Goal: Navigation & Orientation: Go to known website

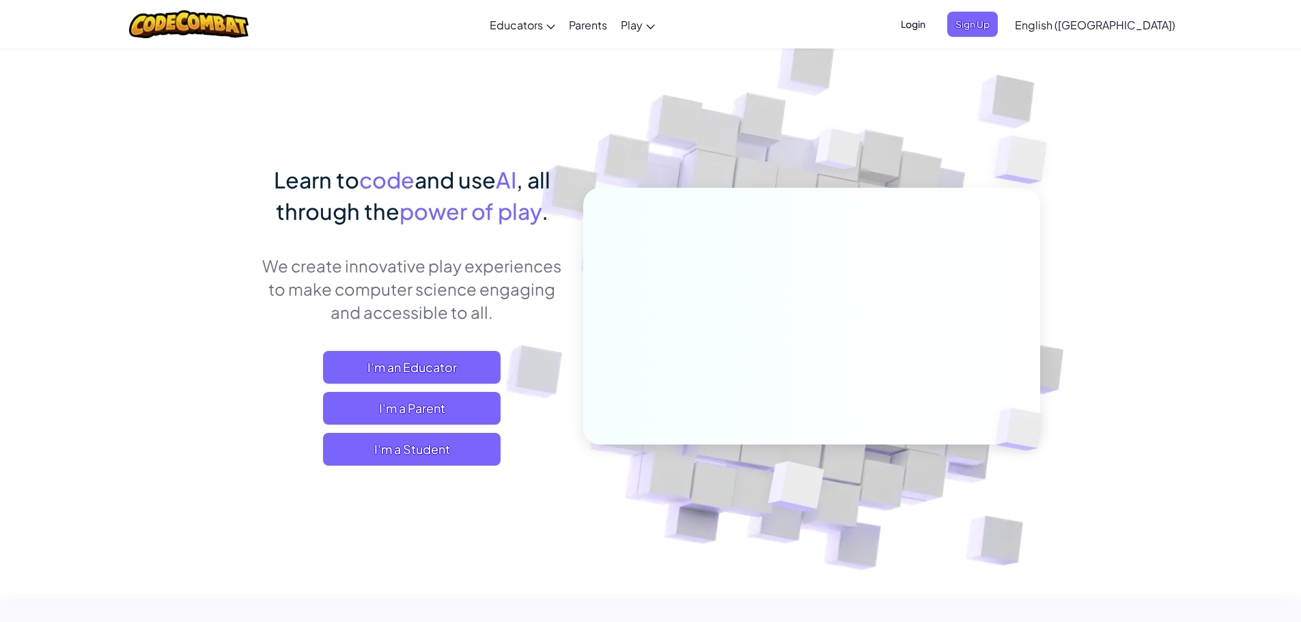
click at [934, 20] on span "Login" at bounding box center [913, 24] width 41 height 25
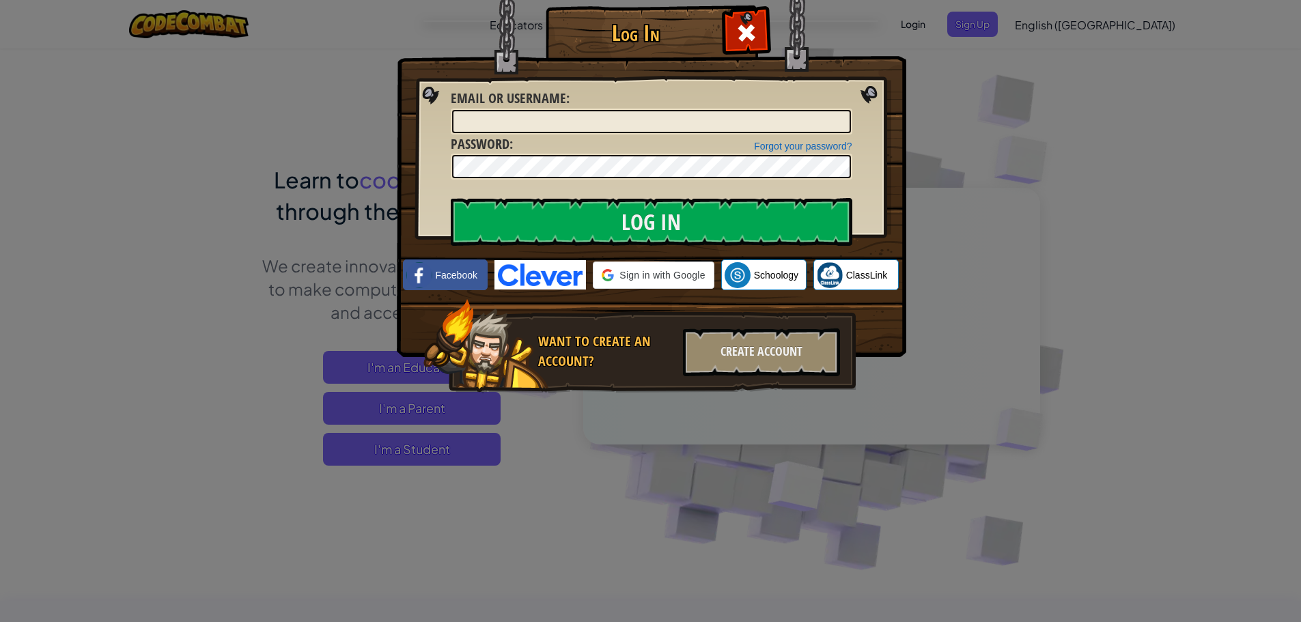
click at [992, 20] on div "Log In Unknown Error Email or Username : Forgot your password? Password : Log I…" at bounding box center [650, 311] width 1301 height 622
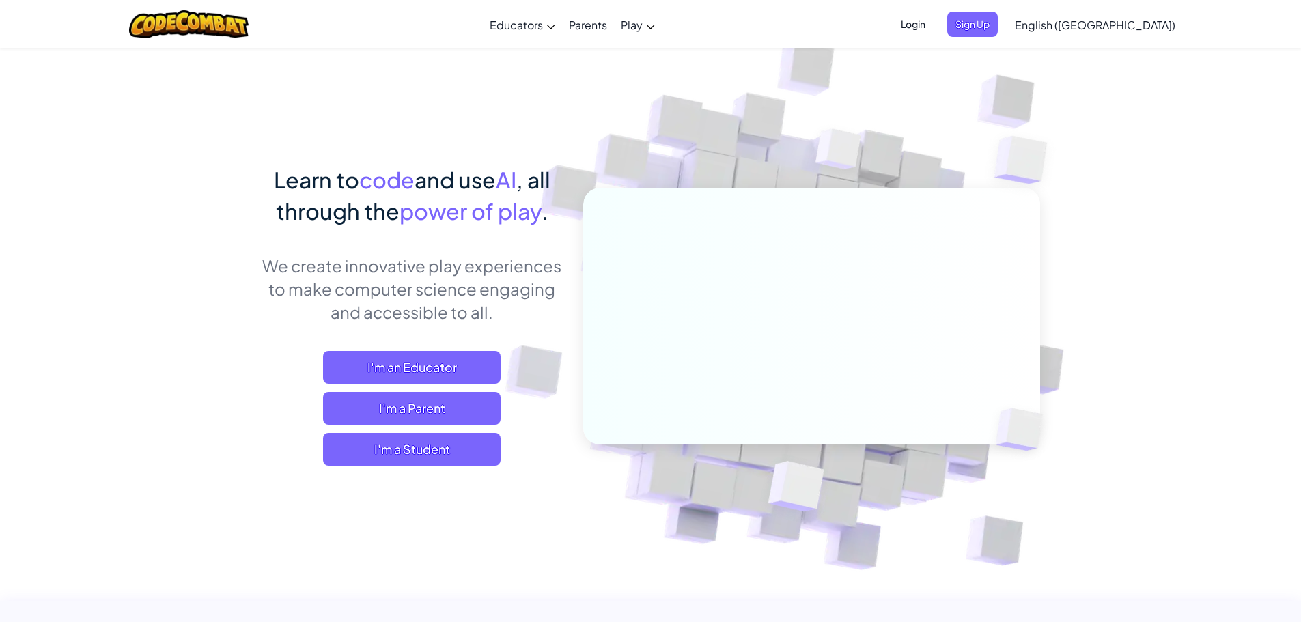
click at [1002, 7] on div "Login Sign Up English ([GEOGRAPHIC_DATA]) English ([GEOGRAPHIC_DATA]) English (…" at bounding box center [1034, 24] width 297 height 37
click at [934, 28] on span "Login" at bounding box center [913, 24] width 41 height 25
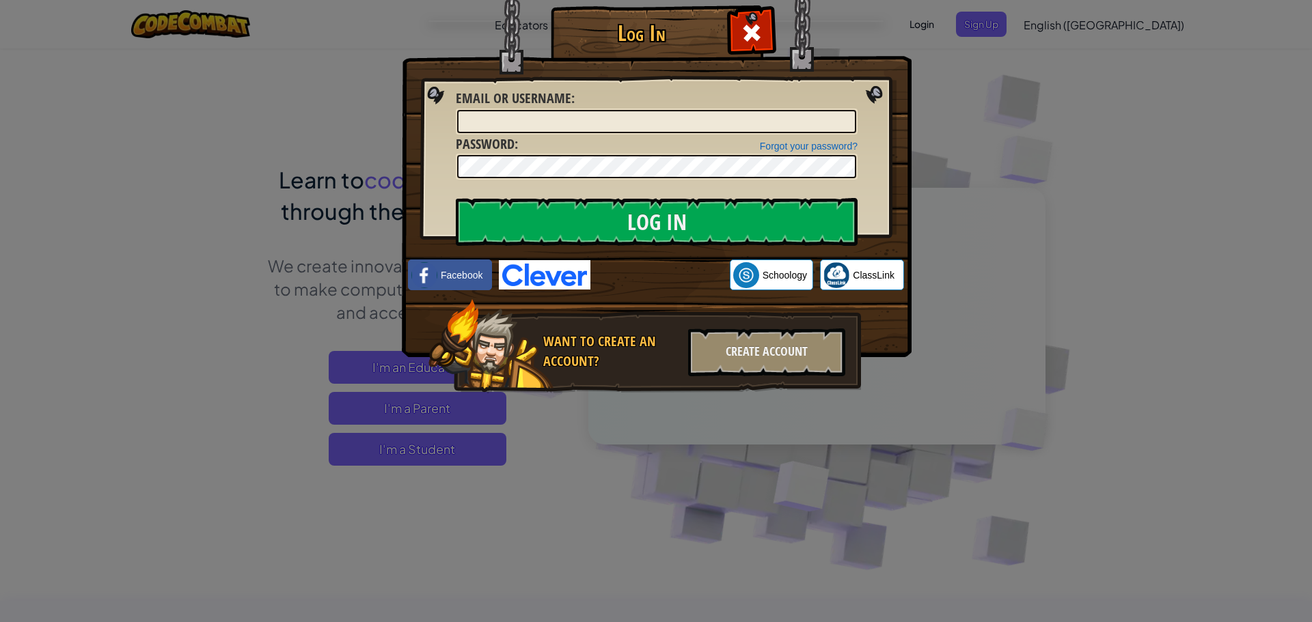
click at [655, 259] on img at bounding box center [657, 159] width 510 height 398
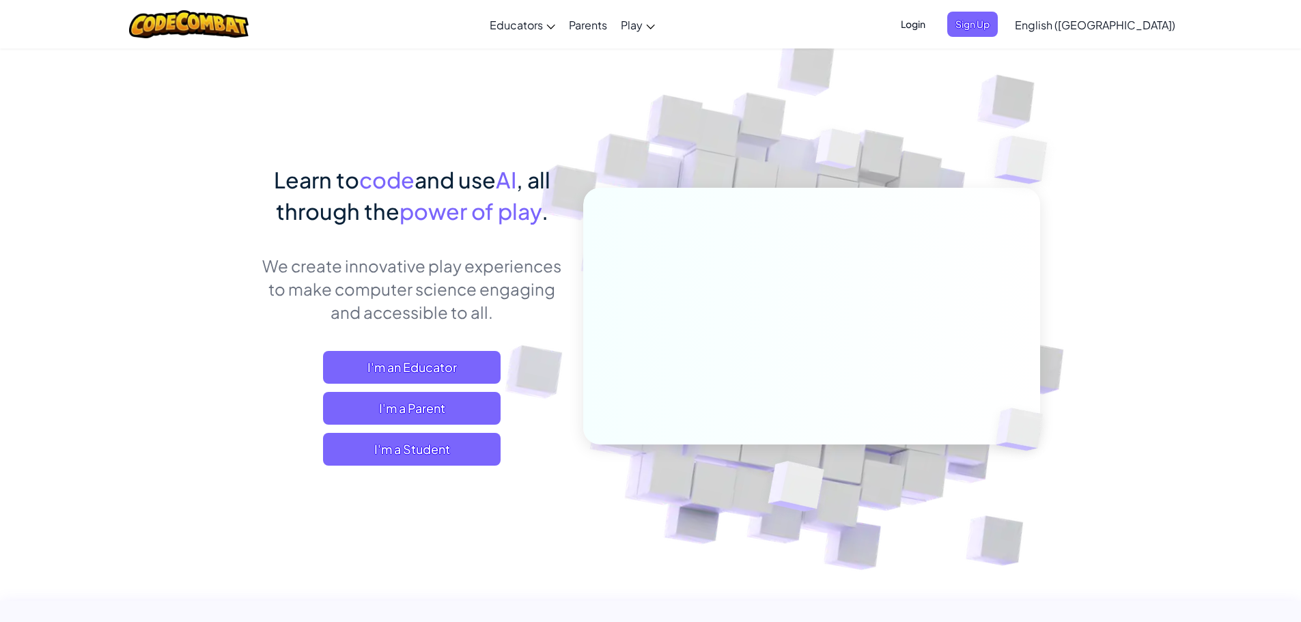
click at [934, 25] on span "Login" at bounding box center [913, 24] width 41 height 25
